Goal: Entertainment & Leisure: Consume media (video, audio)

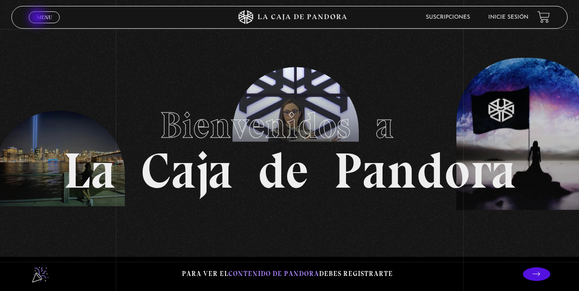
click at [41, 18] on span "Menu" at bounding box center [44, 17] width 15 height 5
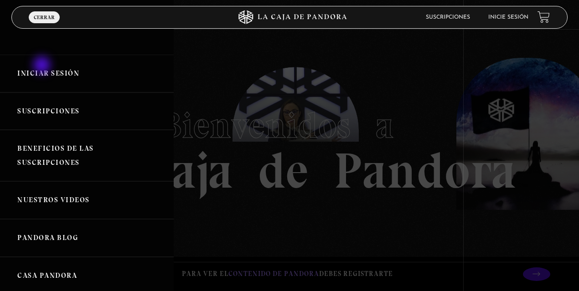
click at [43, 66] on link "Iniciar Sesión" at bounding box center [87, 74] width 174 height 38
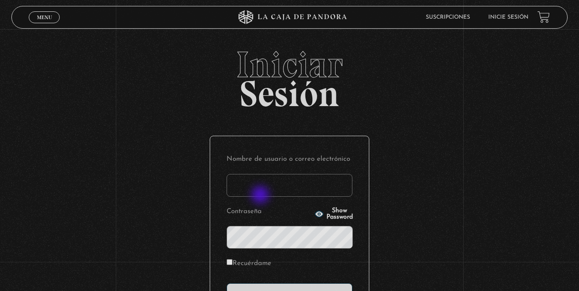
type input "lisbethfelixpaulino"
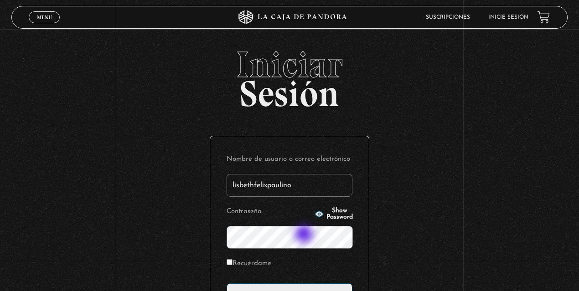
scroll to position [30, 0]
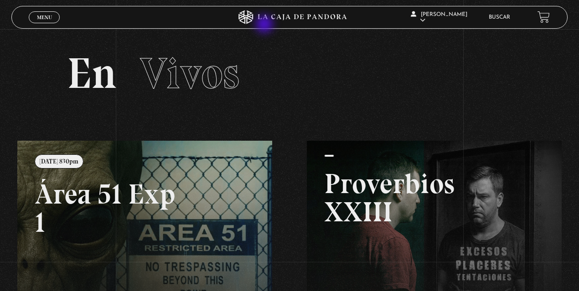
click at [269, 19] on icon at bounding box center [290, 17] width 174 height 14
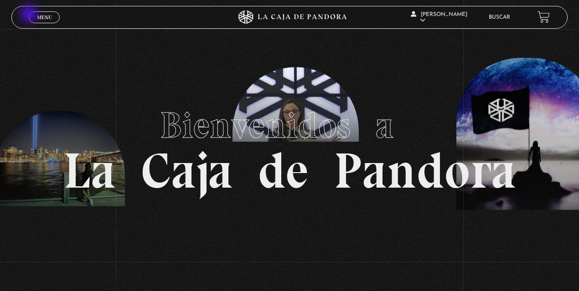
click at [30, 15] on link "Menu Cerrar" at bounding box center [44, 17] width 31 height 12
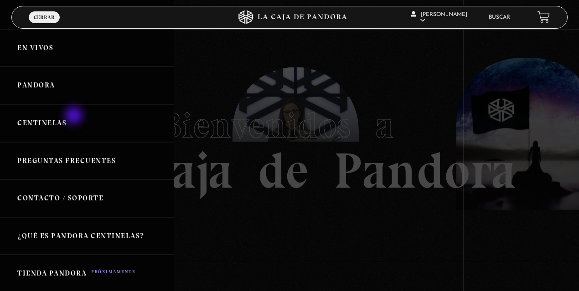
click at [75, 117] on link "Centinelas" at bounding box center [87, 123] width 174 height 38
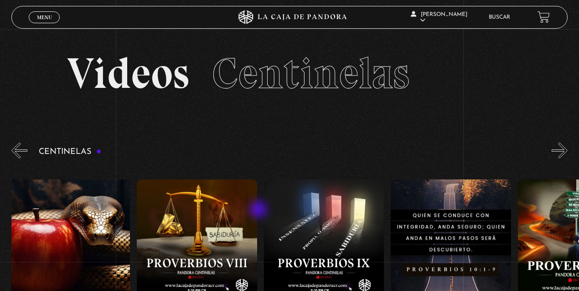
scroll to position [0, 1598]
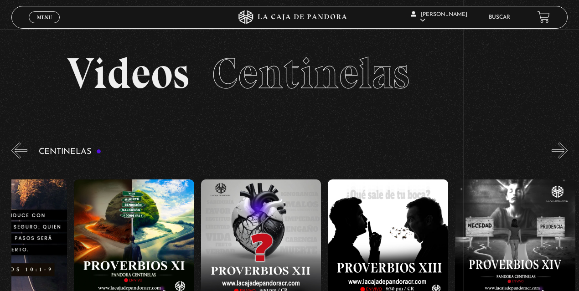
drag, startPoint x: 552, startPoint y: 194, endPoint x: 237, endPoint y: 211, distance: 315.6
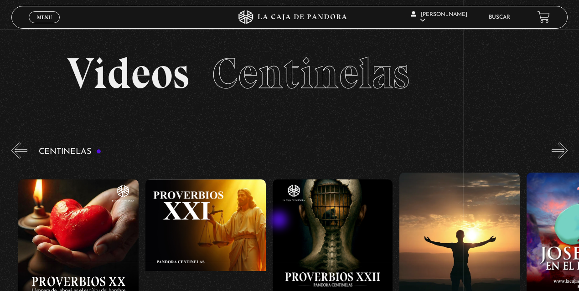
drag, startPoint x: 514, startPoint y: 213, endPoint x: 272, endPoint y: 222, distance: 241.9
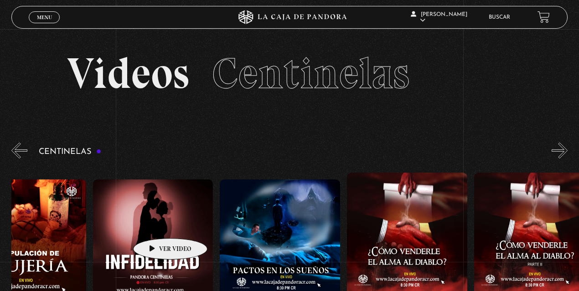
drag, startPoint x: 491, startPoint y: 219, endPoint x: 154, endPoint y: 225, distance: 336.7
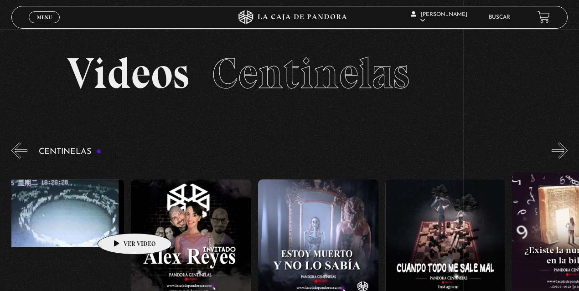
drag, startPoint x: 477, startPoint y: 219, endPoint x: 78, endPoint y: 221, distance: 399.1
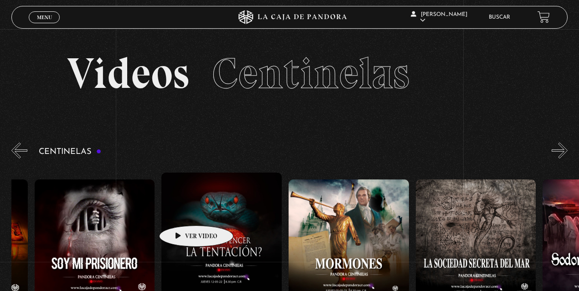
drag, startPoint x: 472, startPoint y: 213, endPoint x: 173, endPoint y: 212, distance: 298.7
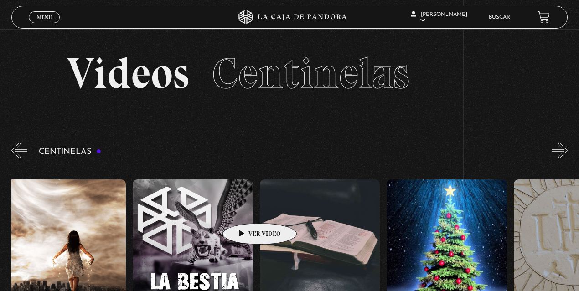
drag, startPoint x: 475, startPoint y: 208, endPoint x: 241, endPoint y: 210, distance: 234.0
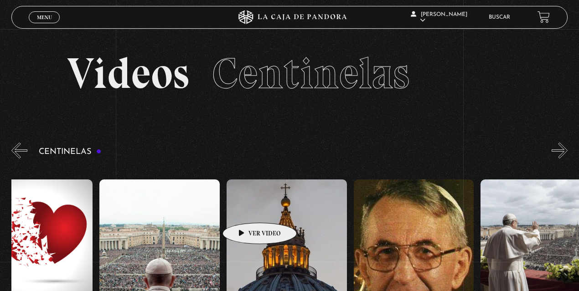
scroll to position [0, 10466]
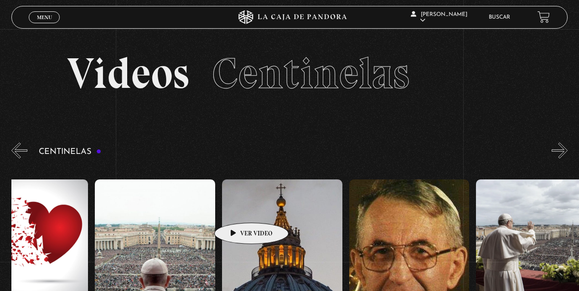
drag, startPoint x: 473, startPoint y: 210, endPoint x: 237, endPoint y: 209, distance: 235.3
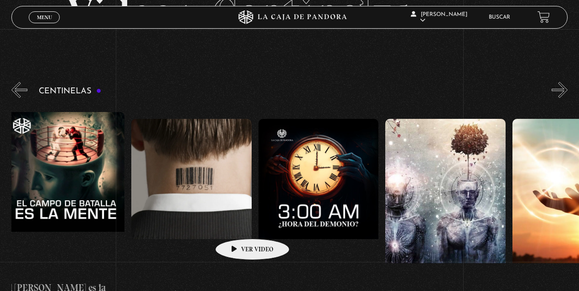
scroll to position [0, 12128]
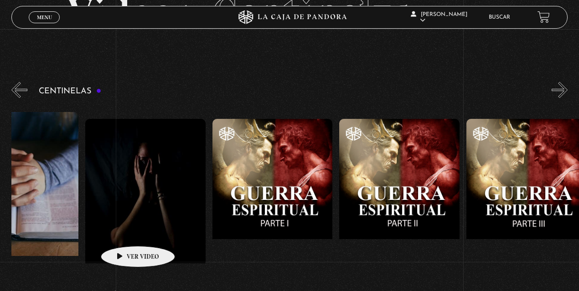
drag, startPoint x: 452, startPoint y: 205, endPoint x: 123, endPoint y: 233, distance: 330.4
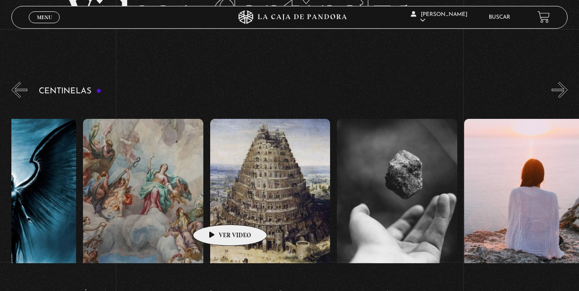
scroll to position [0, 13811]
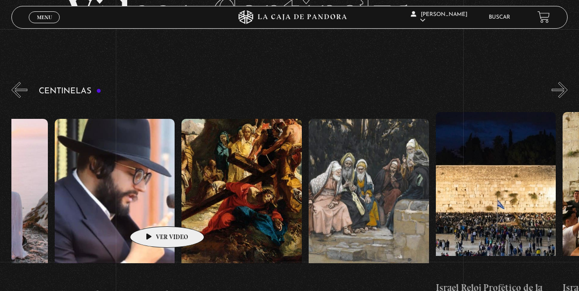
drag, startPoint x: 489, startPoint y: 203, endPoint x: 153, endPoint y: 213, distance: 336.3
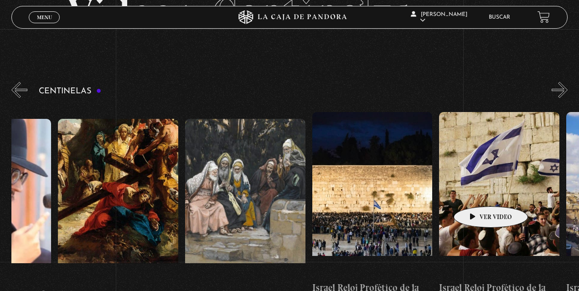
scroll to position [0, 14044]
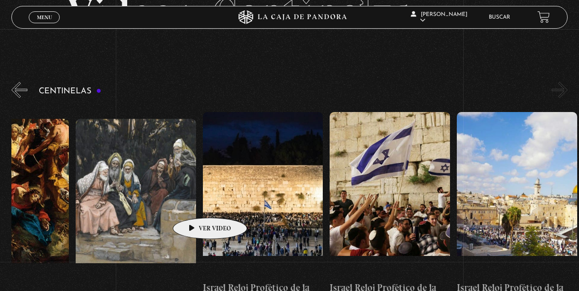
drag, startPoint x: 497, startPoint y: 192, endPoint x: 192, endPoint y: 204, distance: 304.9
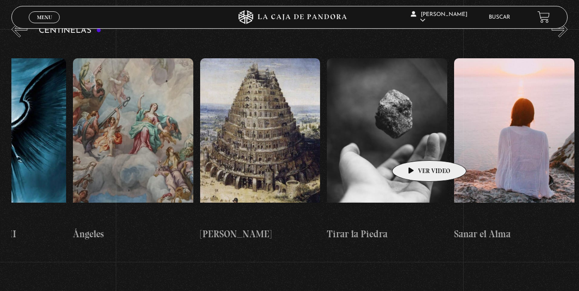
scroll to position [0, 13280]
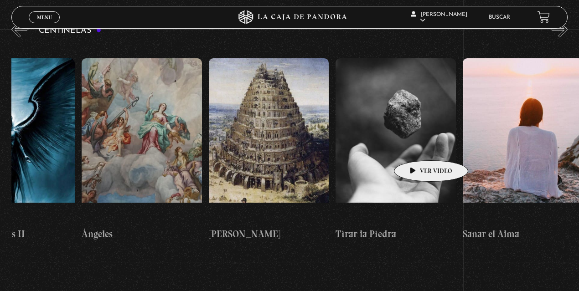
drag, startPoint x: 260, startPoint y: 149, endPoint x: 417, endPoint y: 147, distance: 156.9
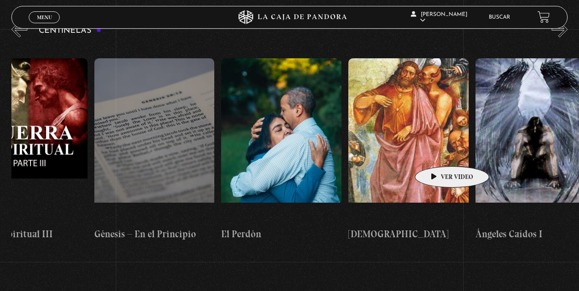
scroll to position [0, 12624]
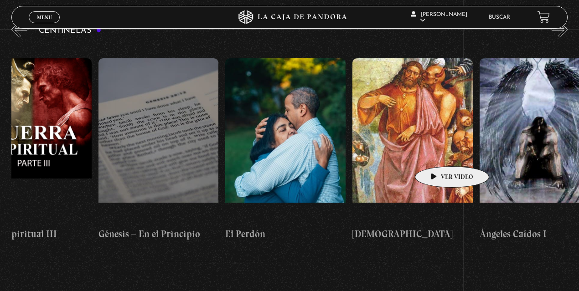
drag, startPoint x: 379, startPoint y: 153, endPoint x: 438, endPoint y: 153, distance: 59.3
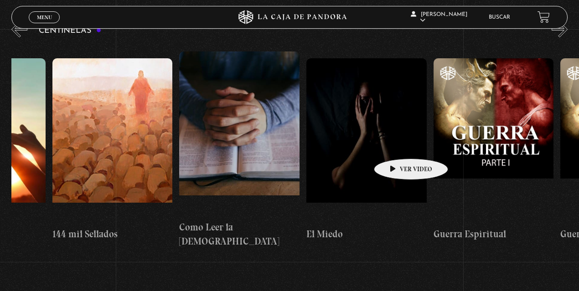
scroll to position [0, 11905]
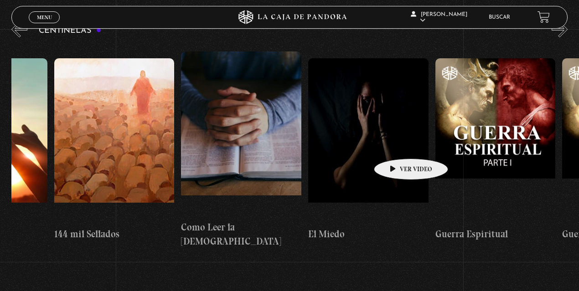
drag, startPoint x: 250, startPoint y: 144, endPoint x: 397, endPoint y: 145, distance: 146.9
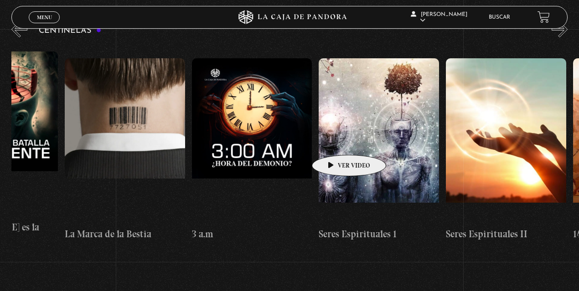
scroll to position [0, 11382]
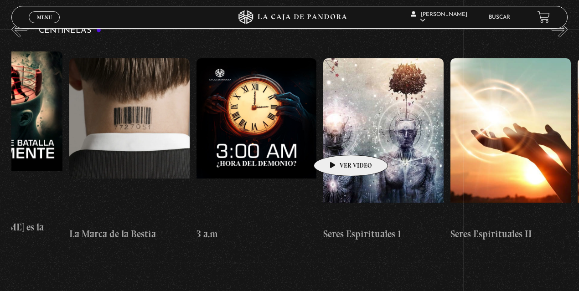
drag, startPoint x: 229, startPoint y: 142, endPoint x: 337, endPoint y: 141, distance: 108.1
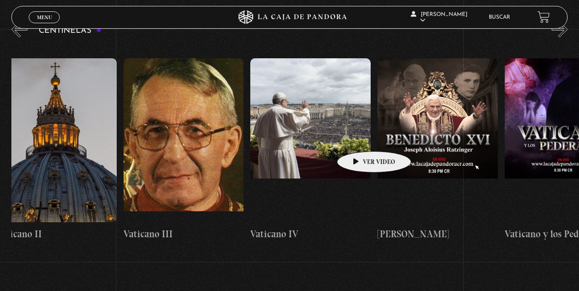
scroll to position [0, 10690]
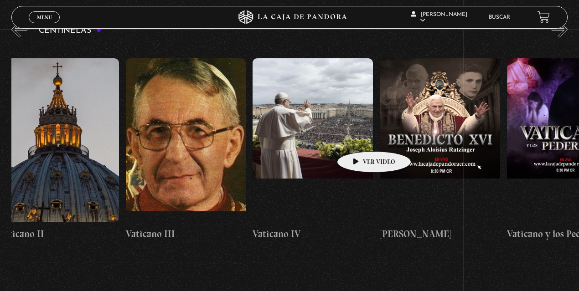
drag, startPoint x: 219, startPoint y: 133, endPoint x: 360, endPoint y: 138, distance: 141.5
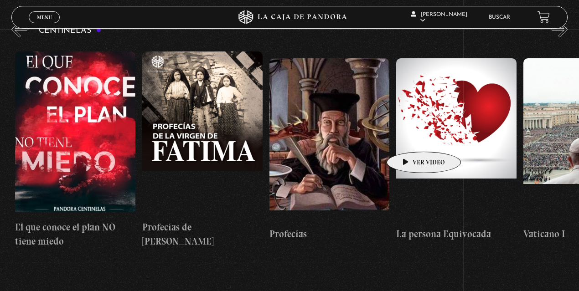
scroll to position [0, 10035]
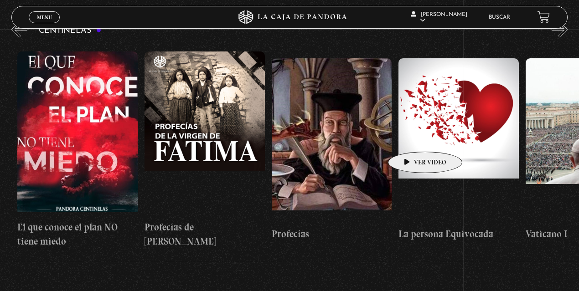
drag, startPoint x: 279, startPoint y: 137, endPoint x: 411, endPoint y: 138, distance: 131.8
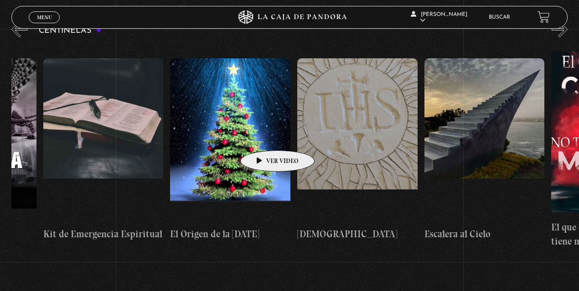
scroll to position [0, 9497]
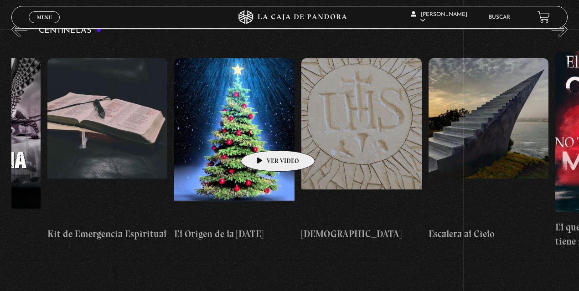
drag, startPoint x: 153, startPoint y: 139, endPoint x: 264, endPoint y: 137, distance: 110.4
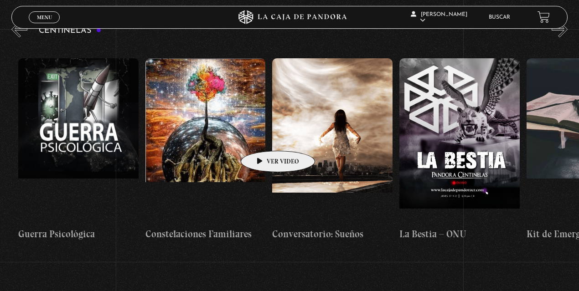
scroll to position [0, 9015]
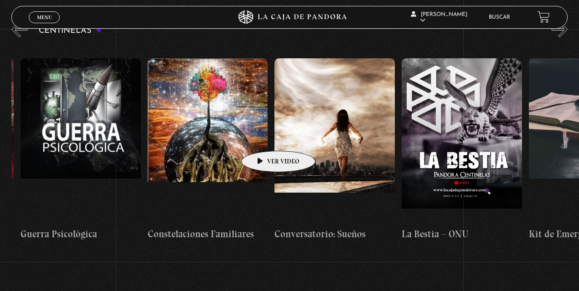
drag, startPoint x: 166, startPoint y: 136, endPoint x: 264, endPoint y: 137, distance: 98.1
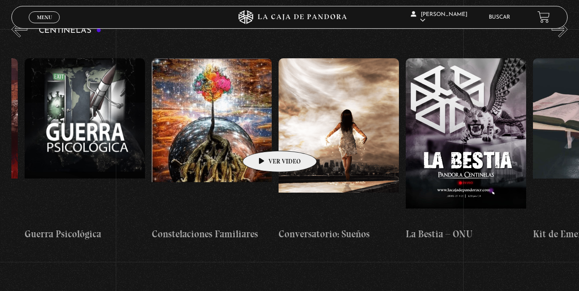
scroll to position [0, 9009]
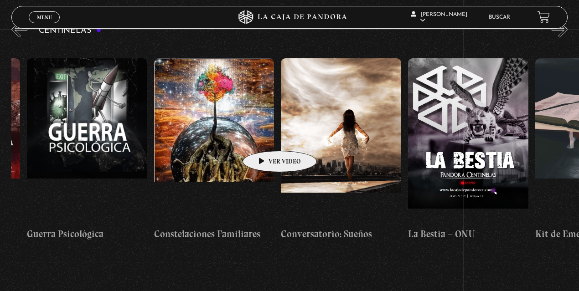
click at [265, 137] on figure at bounding box center [214, 140] width 120 height 164
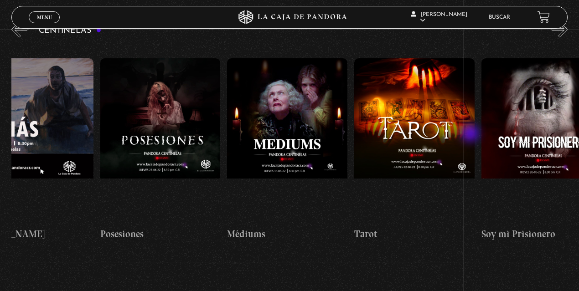
scroll to position [0, 7535]
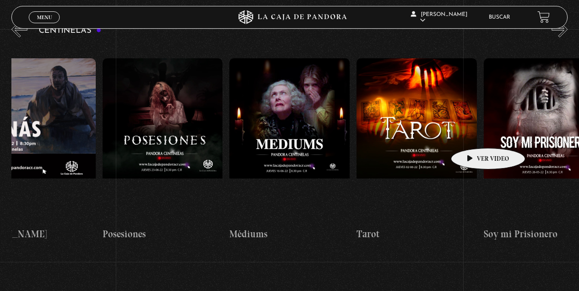
drag, startPoint x: 174, startPoint y: 132, endPoint x: 474, endPoint y: 135, distance: 299.7
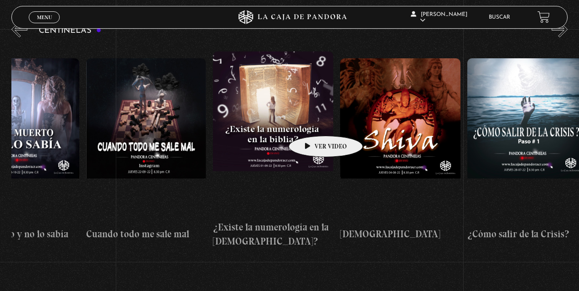
scroll to position [0, 6785]
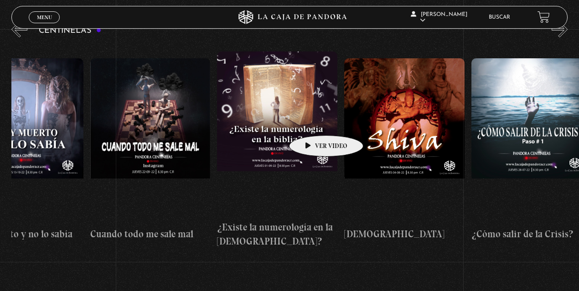
drag, startPoint x: 162, startPoint y: 127, endPoint x: 312, endPoint y: 122, distance: 149.7
click at [312, 122] on div "Como manejar las malas noticias? Centinelas 2025 Por qué Dios no me escucha Rel…" at bounding box center [534, 150] width 14617 height 212
click at [312, 122] on figure at bounding box center [277, 134] width 120 height 164
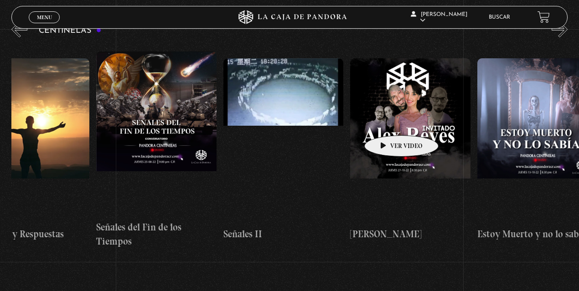
scroll to position [0, 6262]
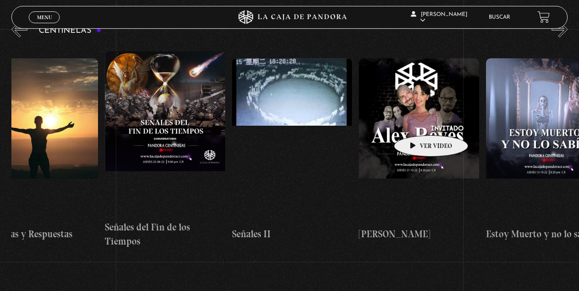
drag, startPoint x: 312, startPoint y: 122, endPoint x: 417, endPoint y: 122, distance: 104.9
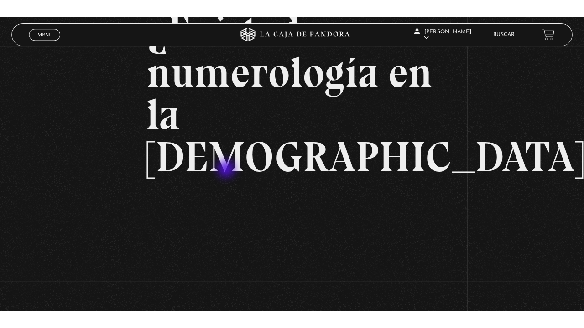
scroll to position [91, 0]
